Goal: Transaction & Acquisition: Obtain resource

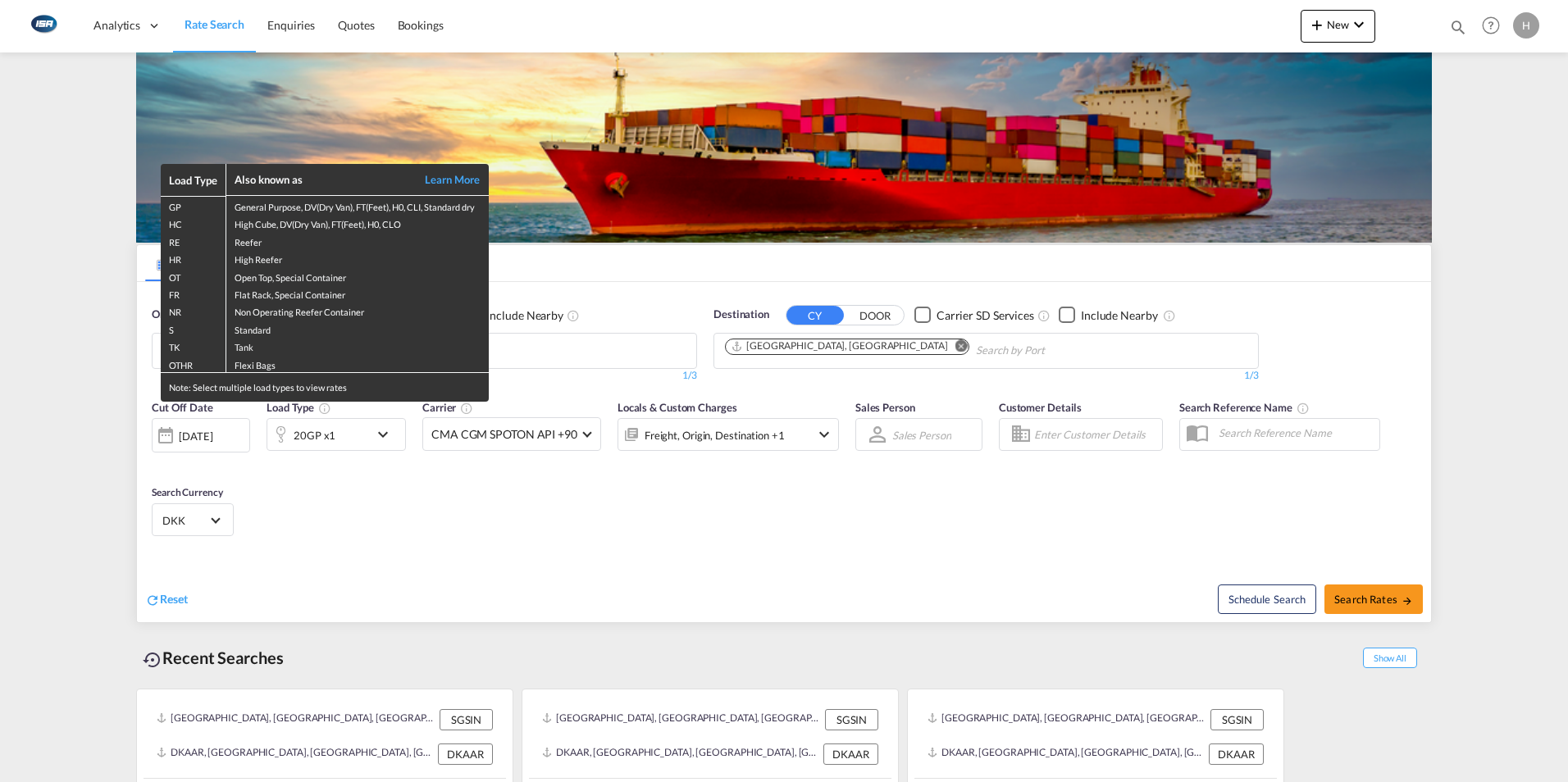
click at [539, 396] on div "Load Type Also known as Learn More GP General Purpose, DV(Dry Van), FT(Feet), H…" at bounding box center [784, 391] width 1568 height 782
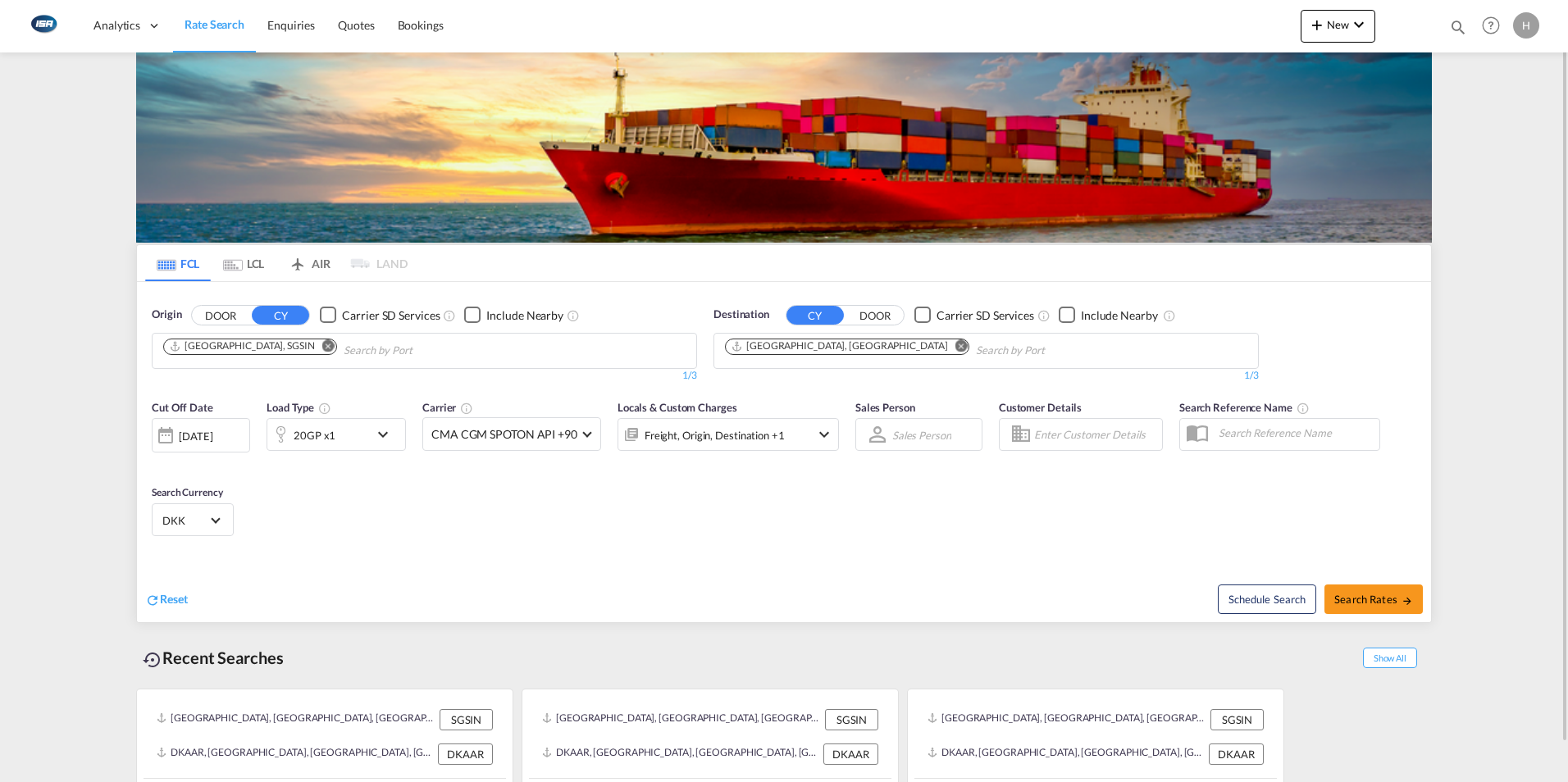
click at [322, 349] on md-icon "Remove" at bounding box center [328, 345] width 12 height 12
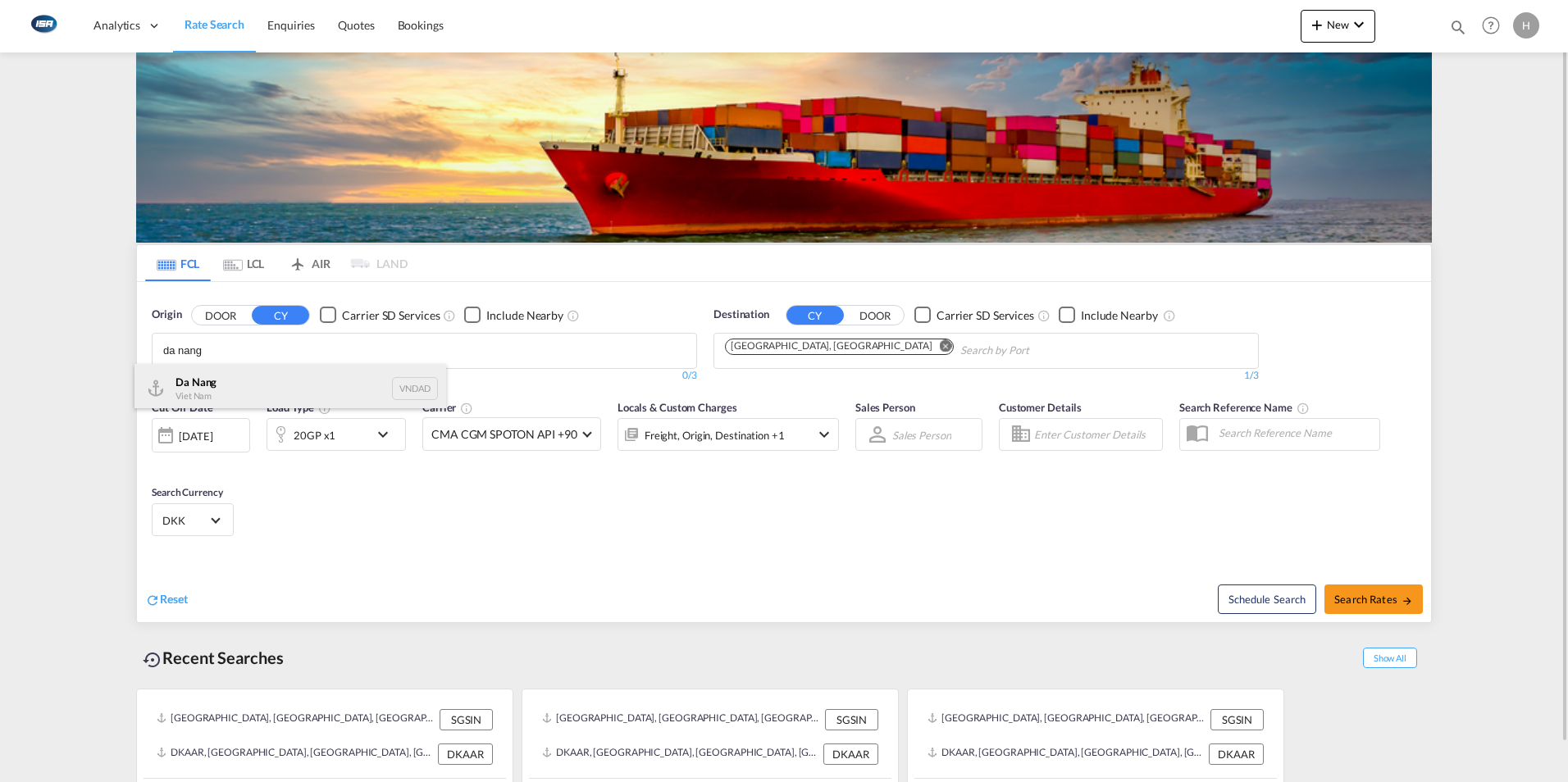
type input "da nang"
click at [199, 373] on div "Da Nang Viet Nam VNDAD" at bounding box center [289, 389] width 311 height 49
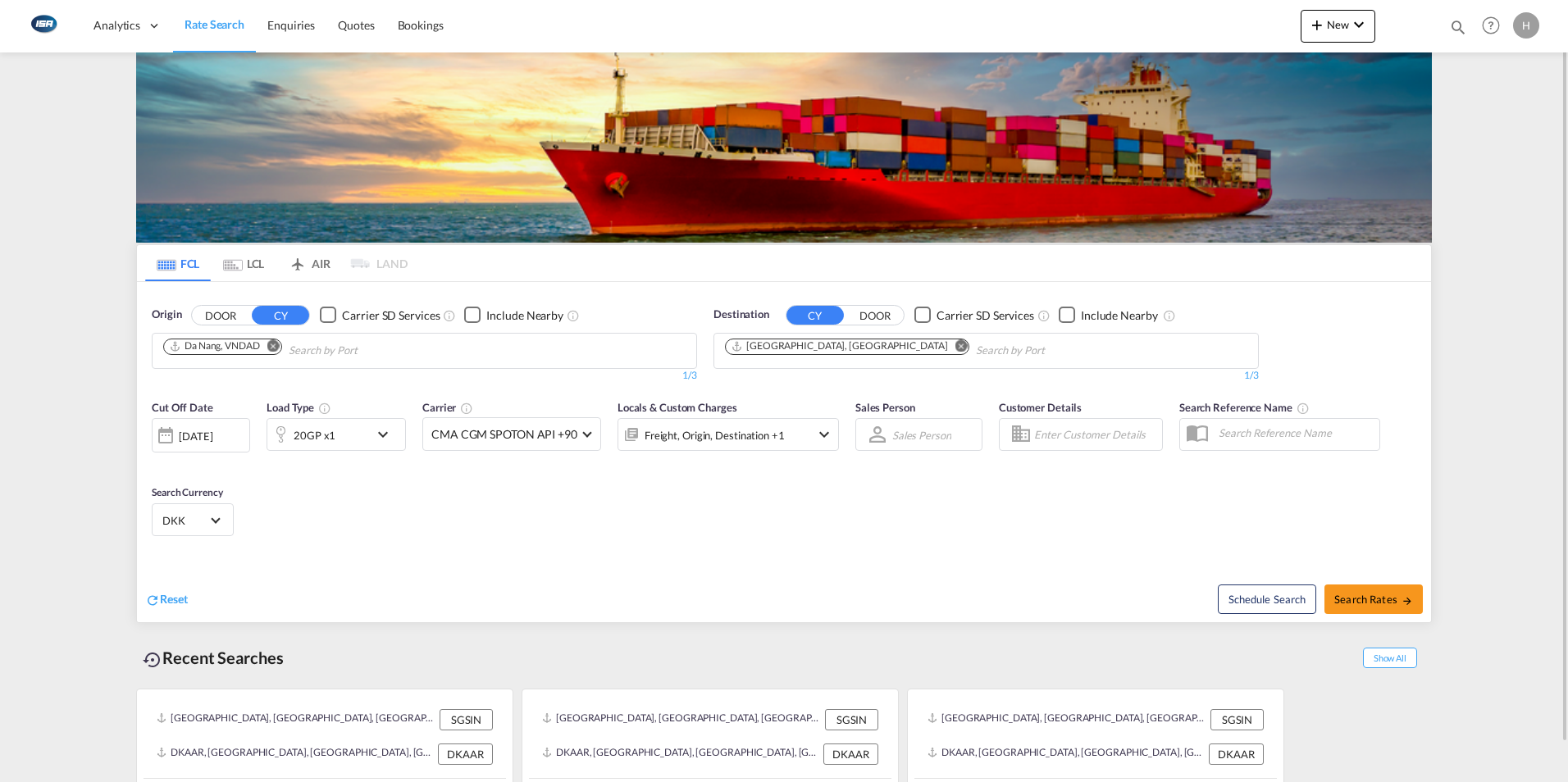
click at [380, 433] on md-icon "icon-chevron-down" at bounding box center [387, 434] width 27 height 20
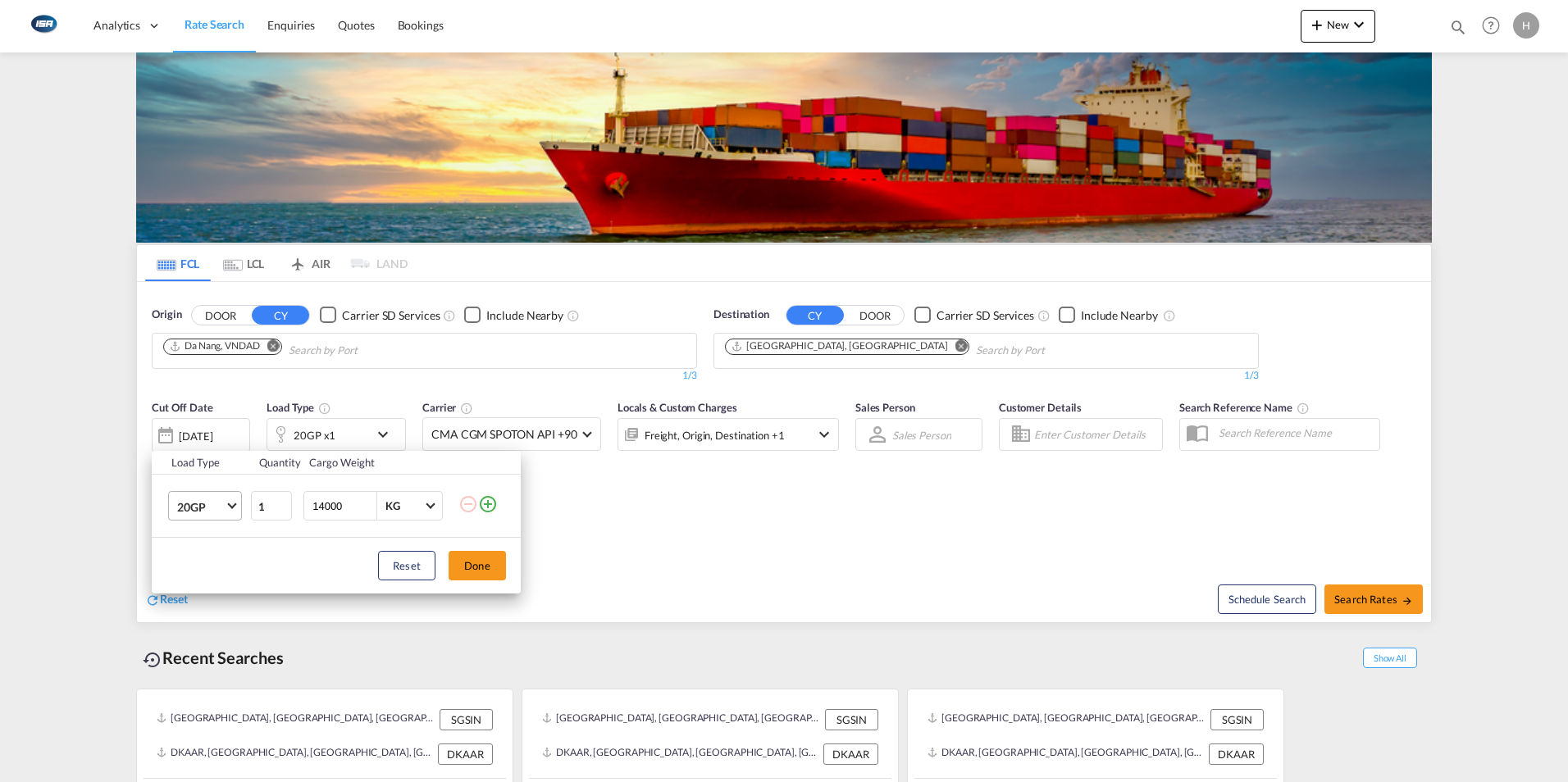
click at [218, 515] on md-select-value "20GP" at bounding box center [208, 505] width 65 height 27
click at [191, 590] on div "40HC" at bounding box center [192, 584] width 30 height 16
click at [486, 569] on button "Done" at bounding box center [477, 565] width 58 height 29
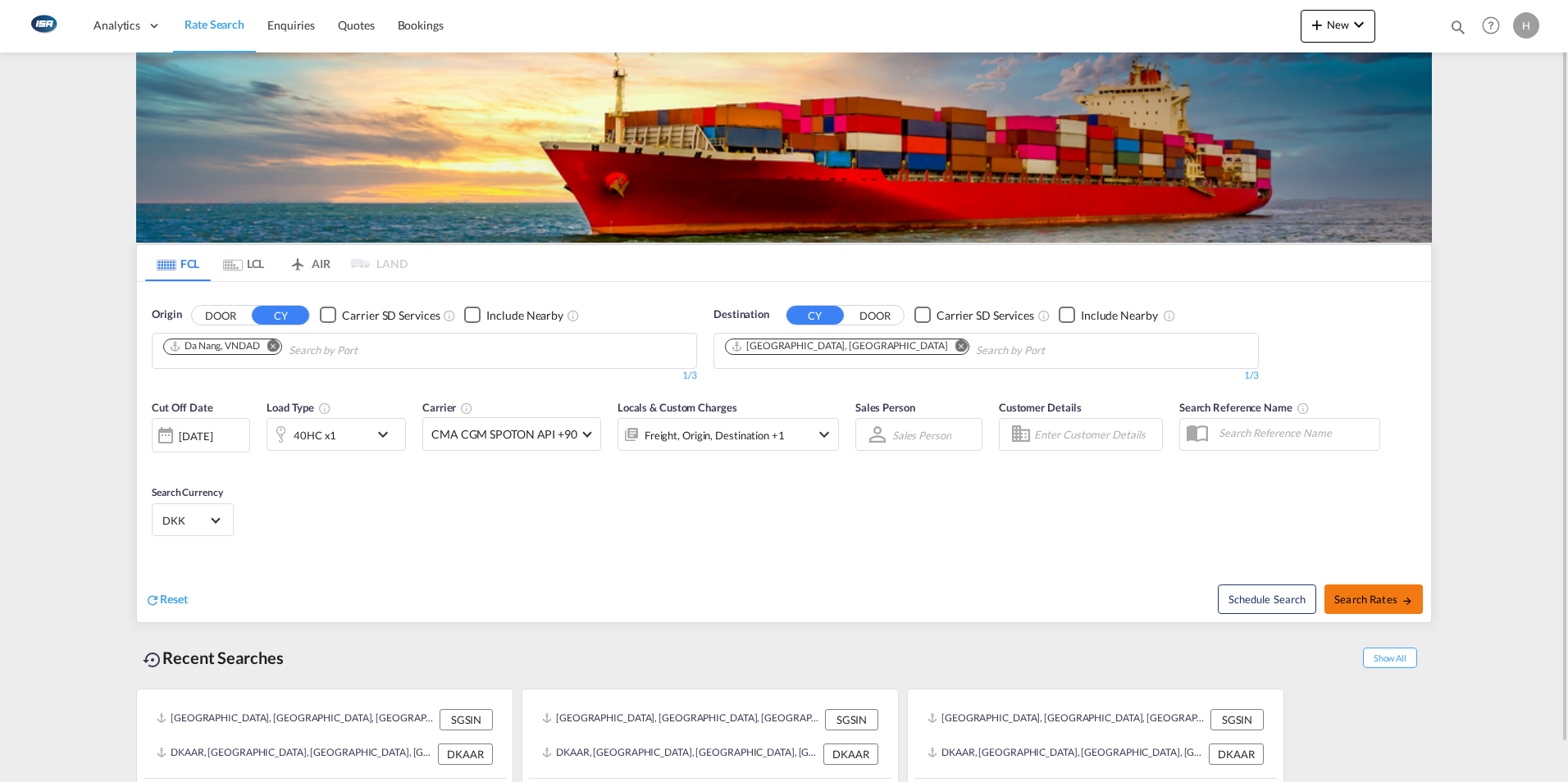
click at [1363, 599] on span "Search Rates" at bounding box center [1373, 600] width 78 height 13
type input "VNDAD to DKAAR / [DATE]"
